Goal: Task Accomplishment & Management: Use online tool/utility

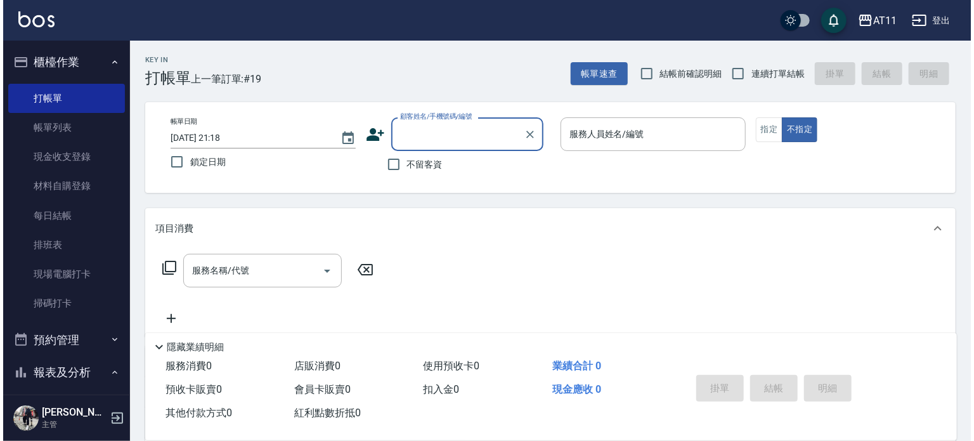
scroll to position [1, 0]
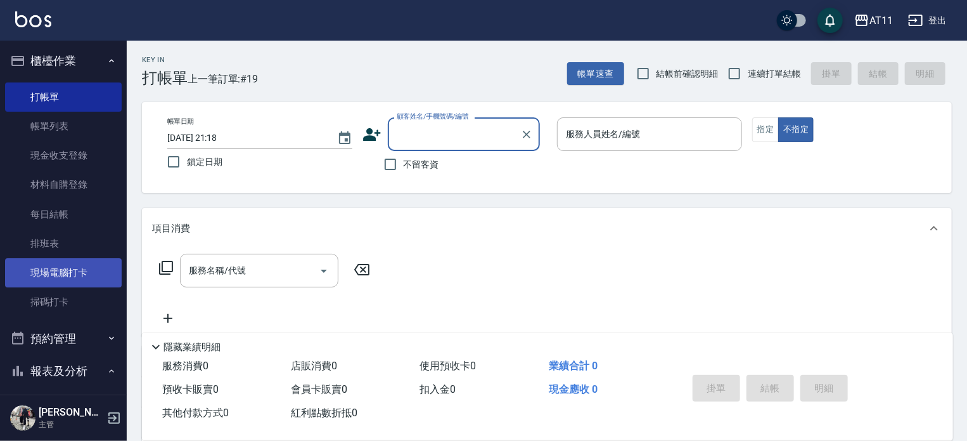
click at [76, 276] on link "現場電腦打卡" at bounding box center [63, 272] width 117 height 29
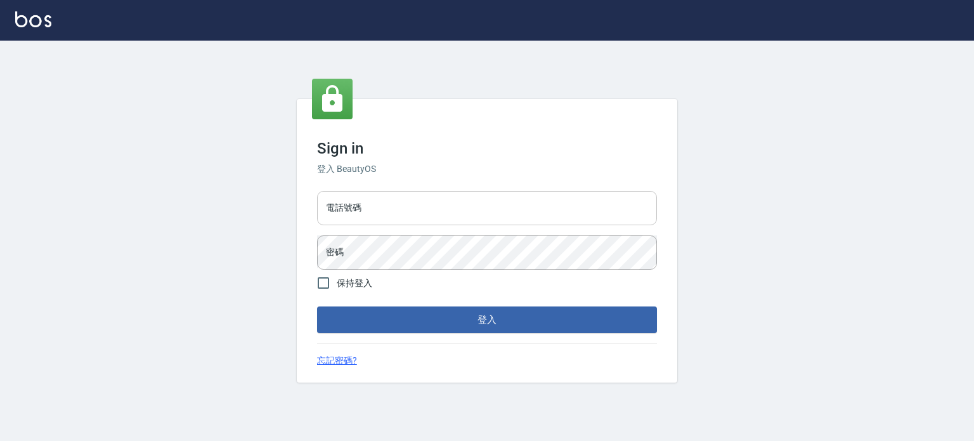
click at [526, 205] on input "電話號碼" at bounding box center [487, 208] width 340 height 34
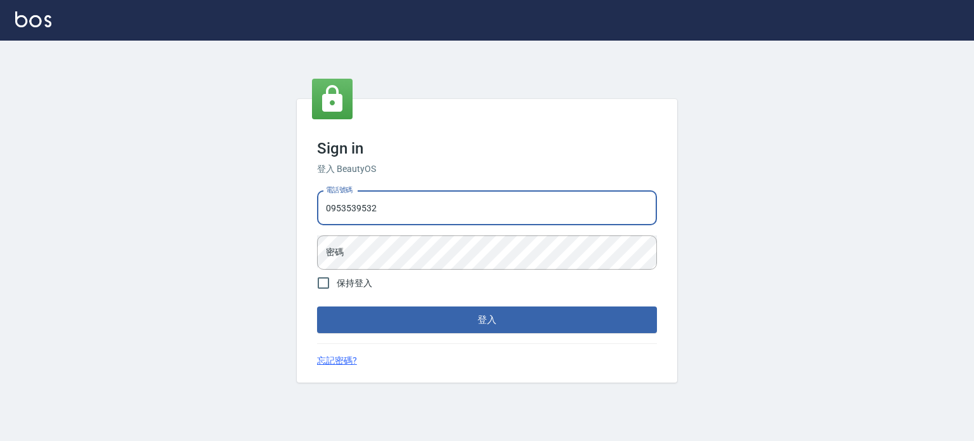
type input "0953539532"
click at [317, 306] on button "登入" at bounding box center [487, 319] width 340 height 27
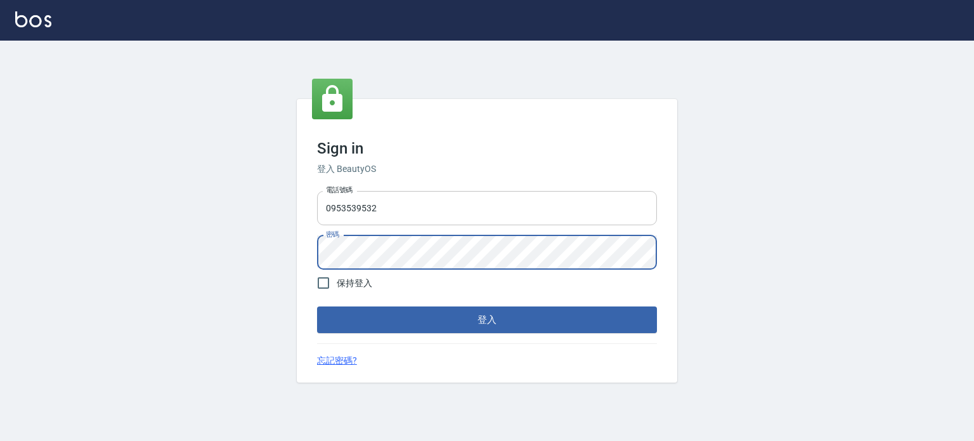
click at [317, 306] on button "登入" at bounding box center [487, 319] width 340 height 27
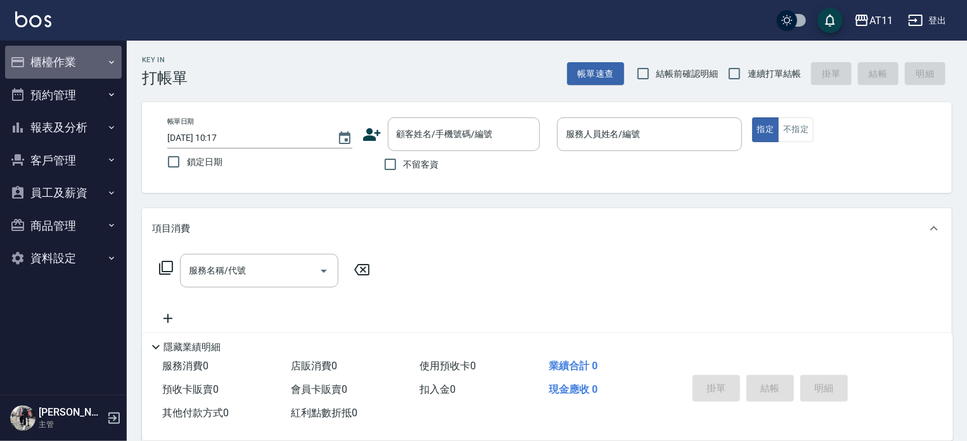
drag, startPoint x: 49, startPoint y: 69, endPoint x: 86, endPoint y: 146, distance: 85.1
click at [49, 70] on button "櫃檯作業" at bounding box center [63, 62] width 117 height 33
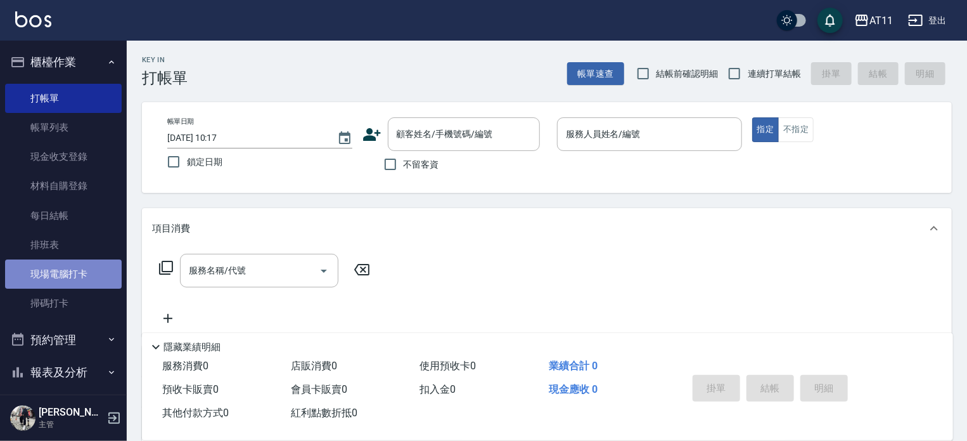
click at [79, 269] on link "現場電腦打卡" at bounding box center [63, 273] width 117 height 29
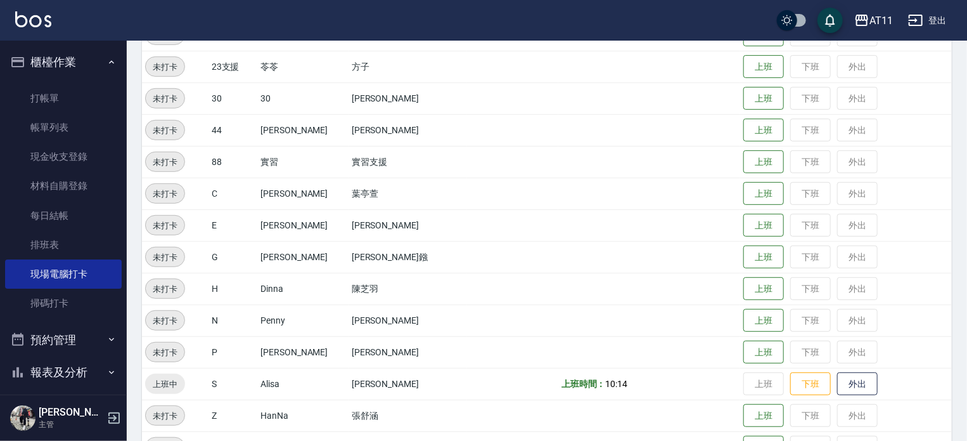
scroll to position [254, 0]
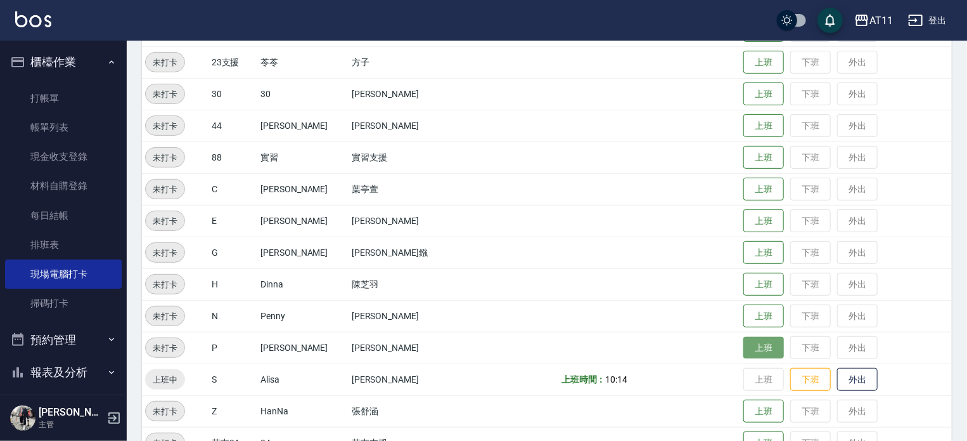
click at [744, 349] on button "上班" at bounding box center [764, 348] width 41 height 22
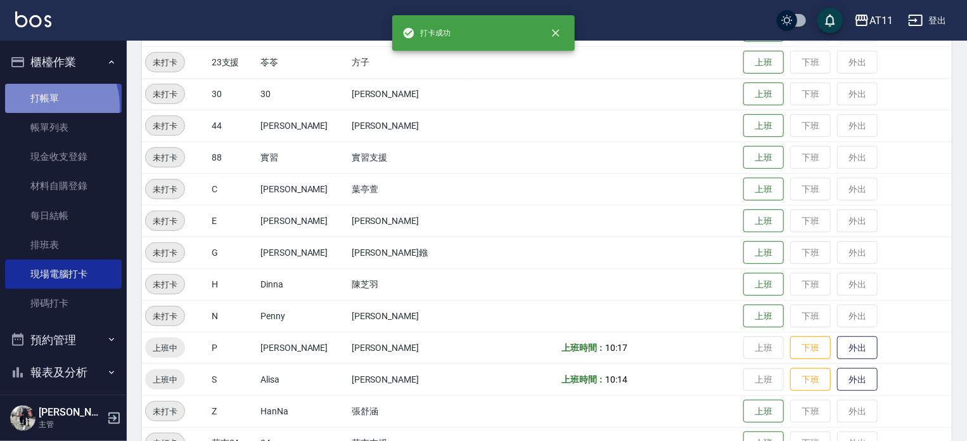
click at [42, 106] on link "打帳單" at bounding box center [63, 98] width 117 height 29
